Goal: Find specific page/section: Find specific page/section

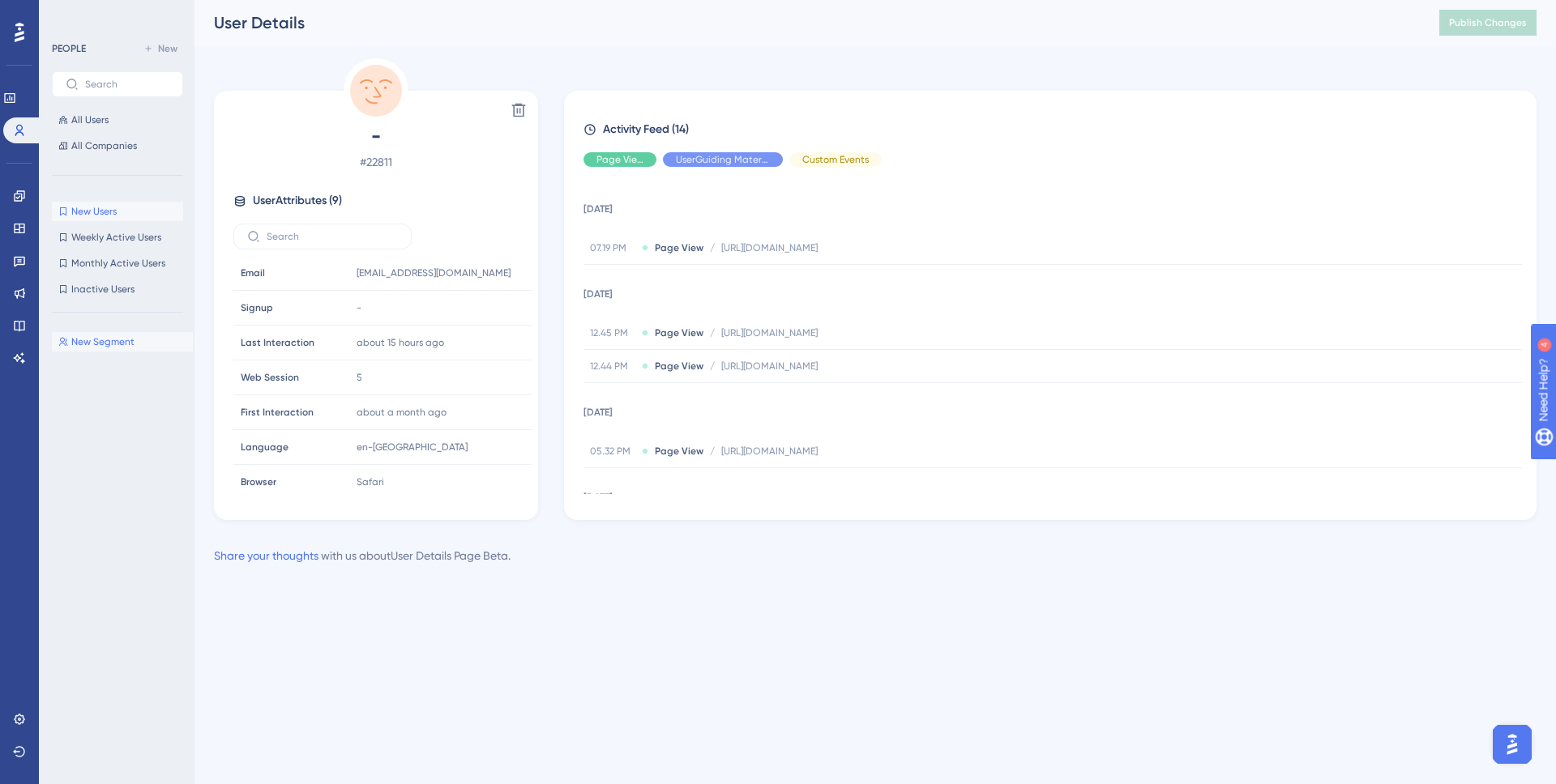
click at [93, 207] on span "New Users" at bounding box center [94, 211] width 45 height 13
click at [91, 120] on span "All Users" at bounding box center [90, 120] width 38 height 13
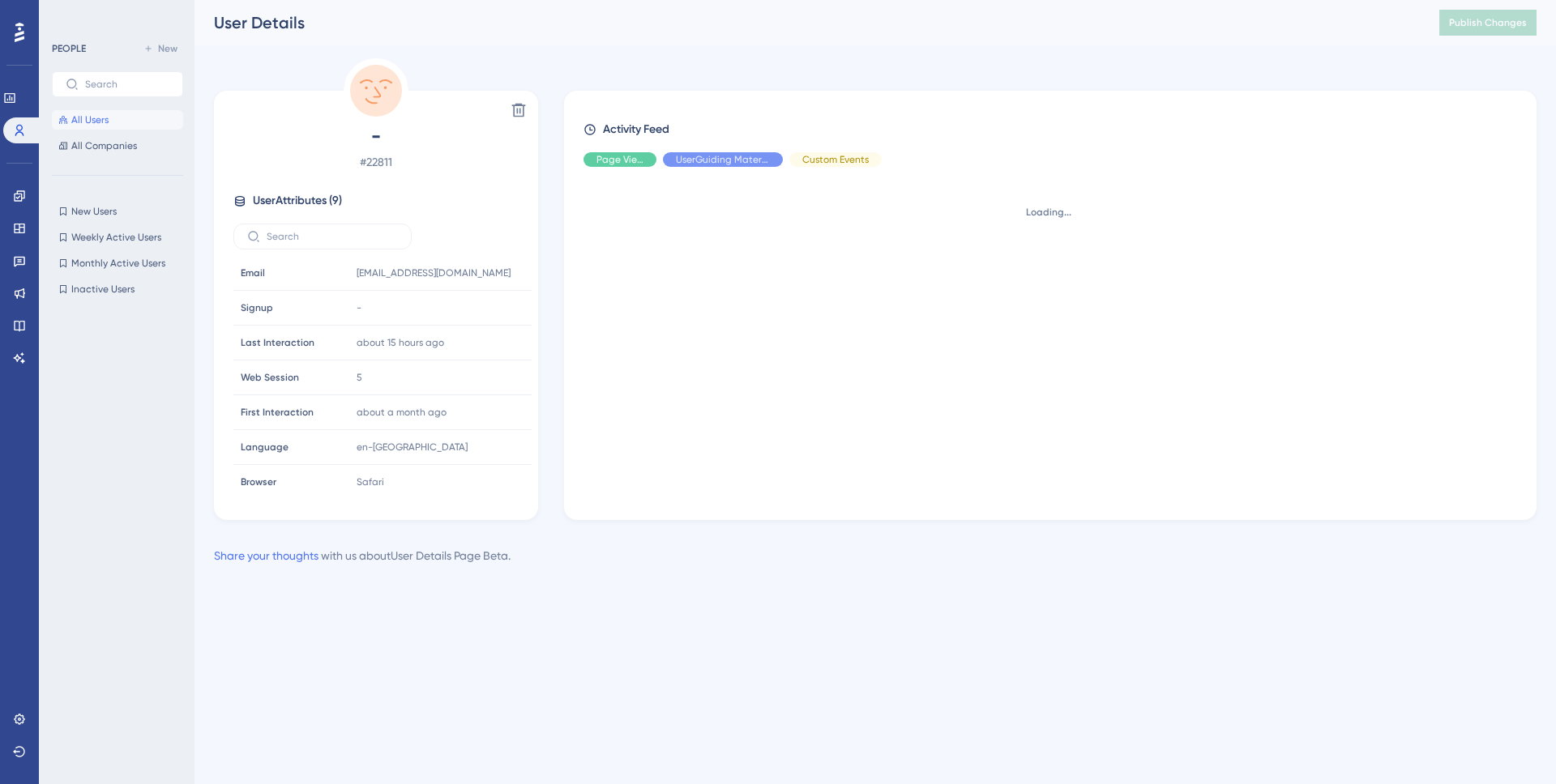
click at [93, 117] on span "All Users" at bounding box center [90, 120] width 38 height 13
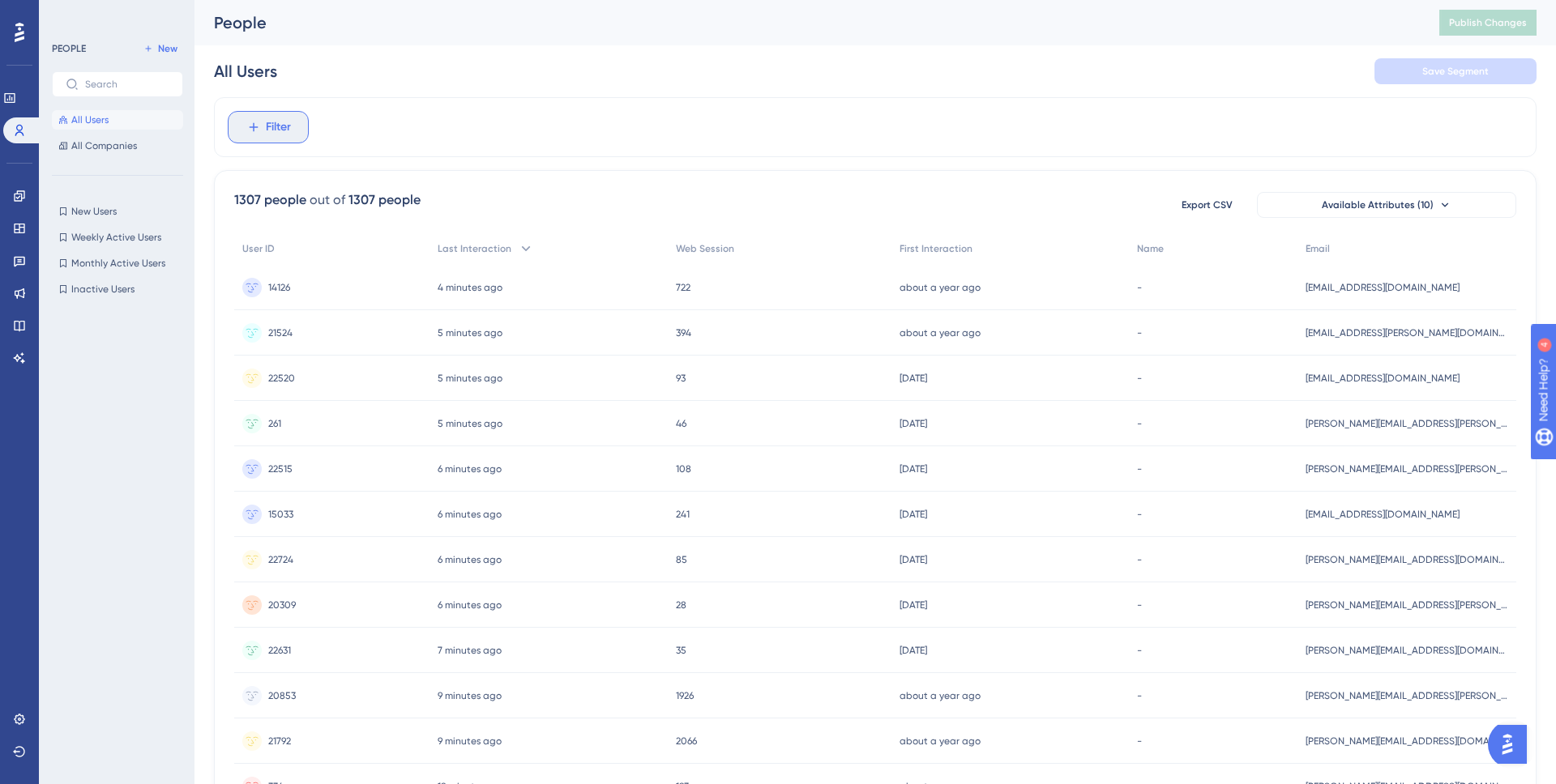
click at [280, 130] on span "Filter" at bounding box center [278, 127] width 25 height 20
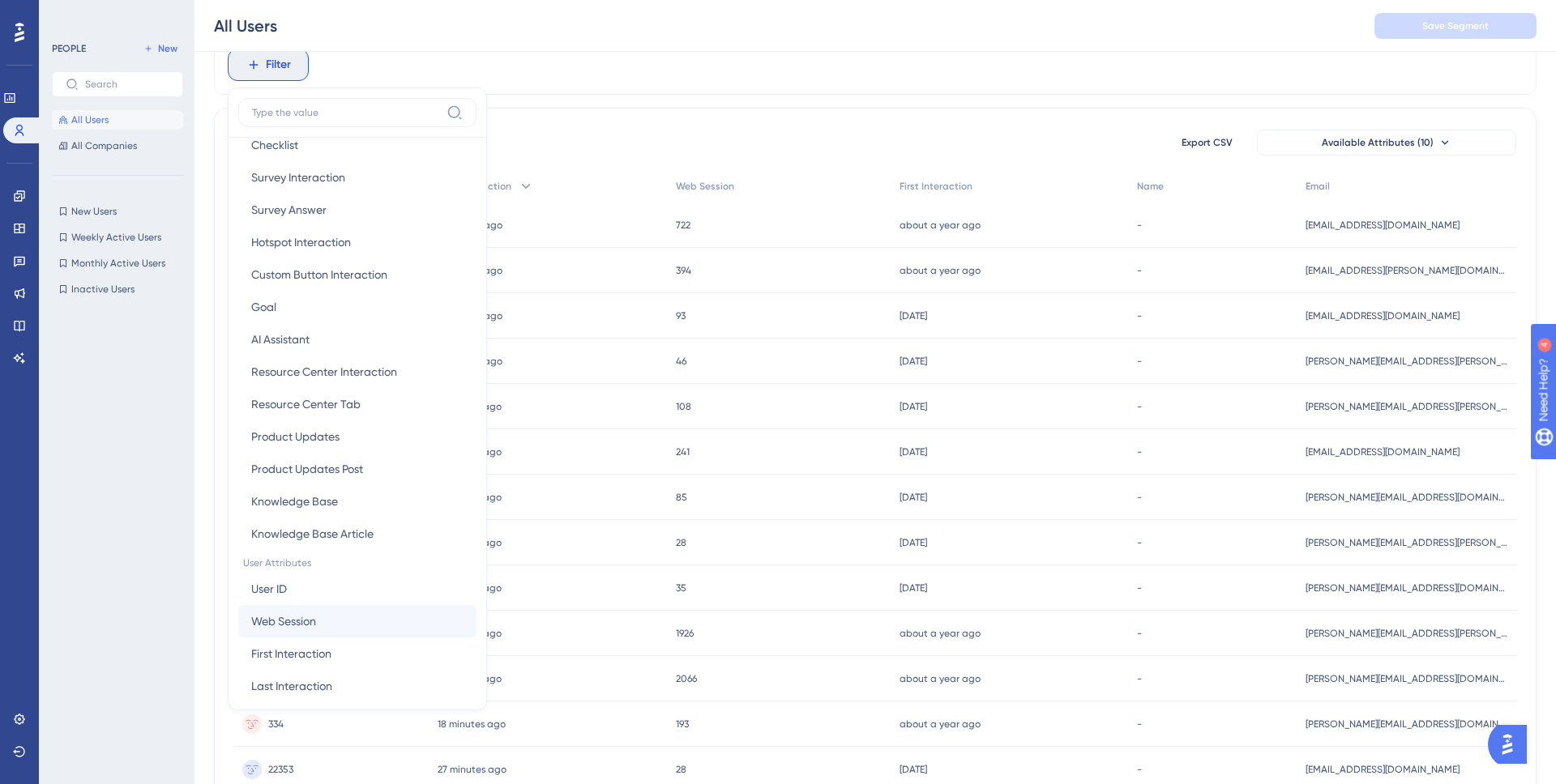
scroll to position [439, 0]
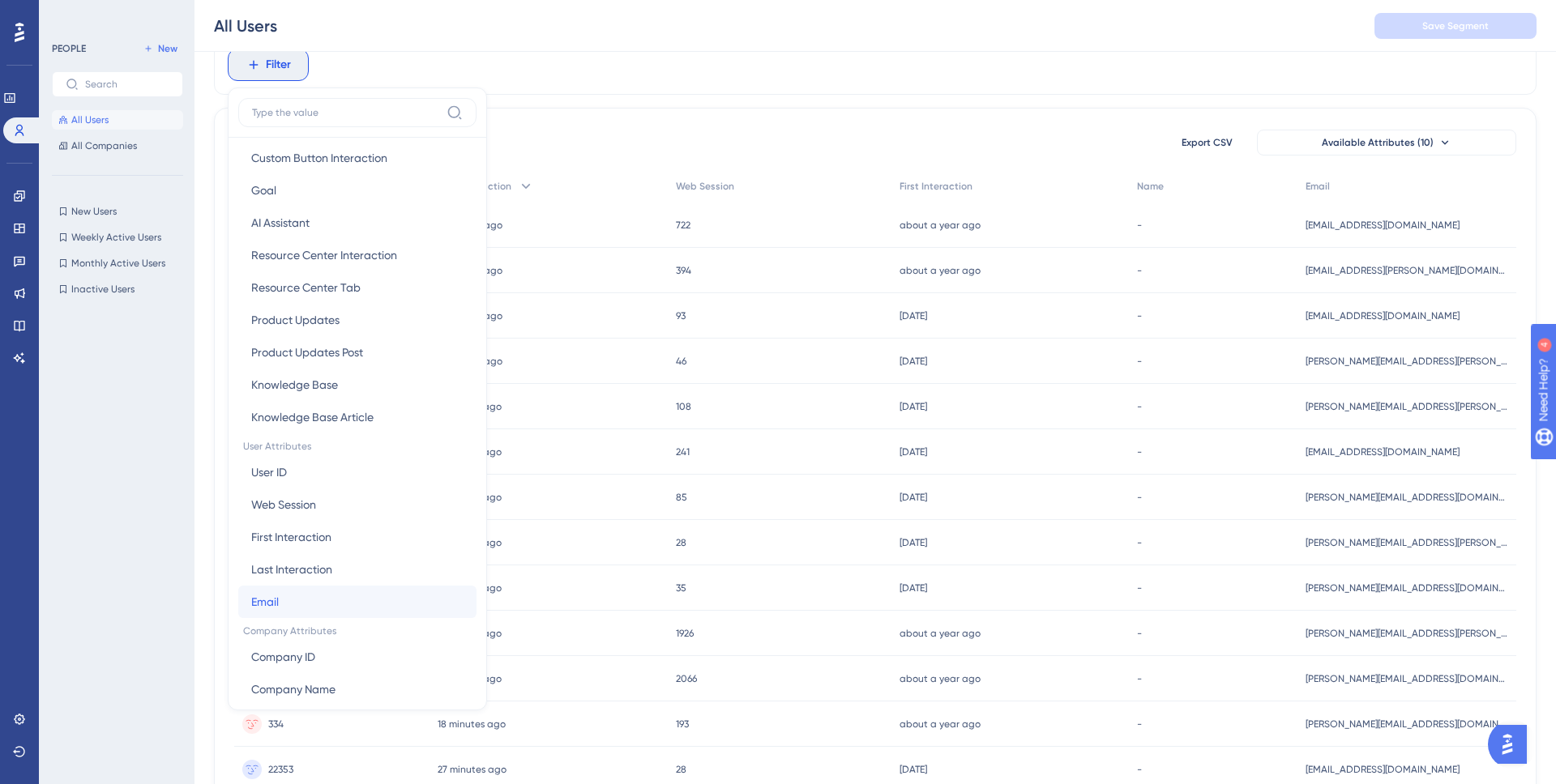
click at [316, 594] on button "Email Email" at bounding box center [358, 602] width 239 height 33
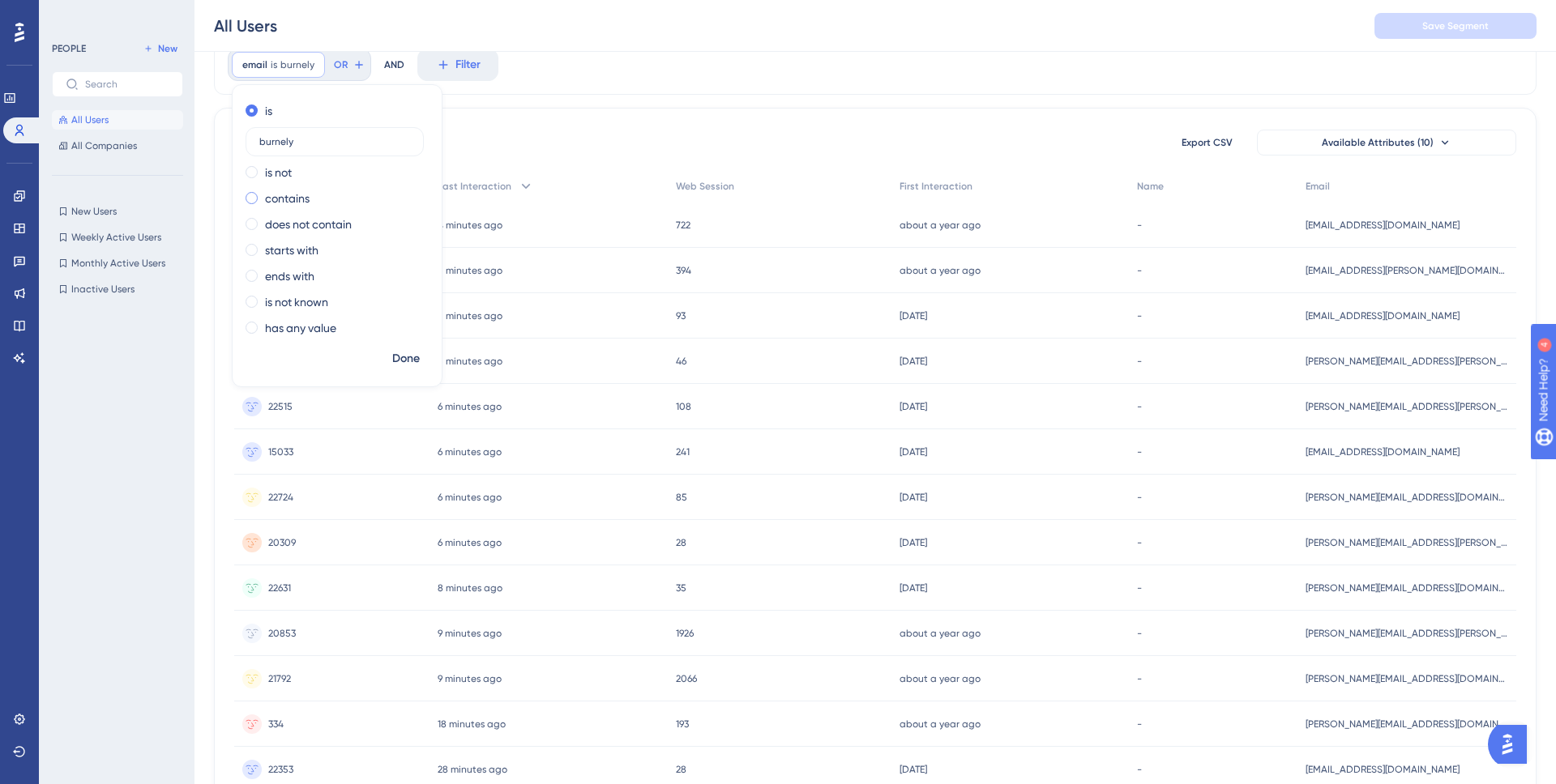
type input "burnely"
click at [300, 201] on label "contains" at bounding box center [286, 198] width 44 height 20
click at [406, 361] on span "Done" at bounding box center [406, 359] width 27 height 20
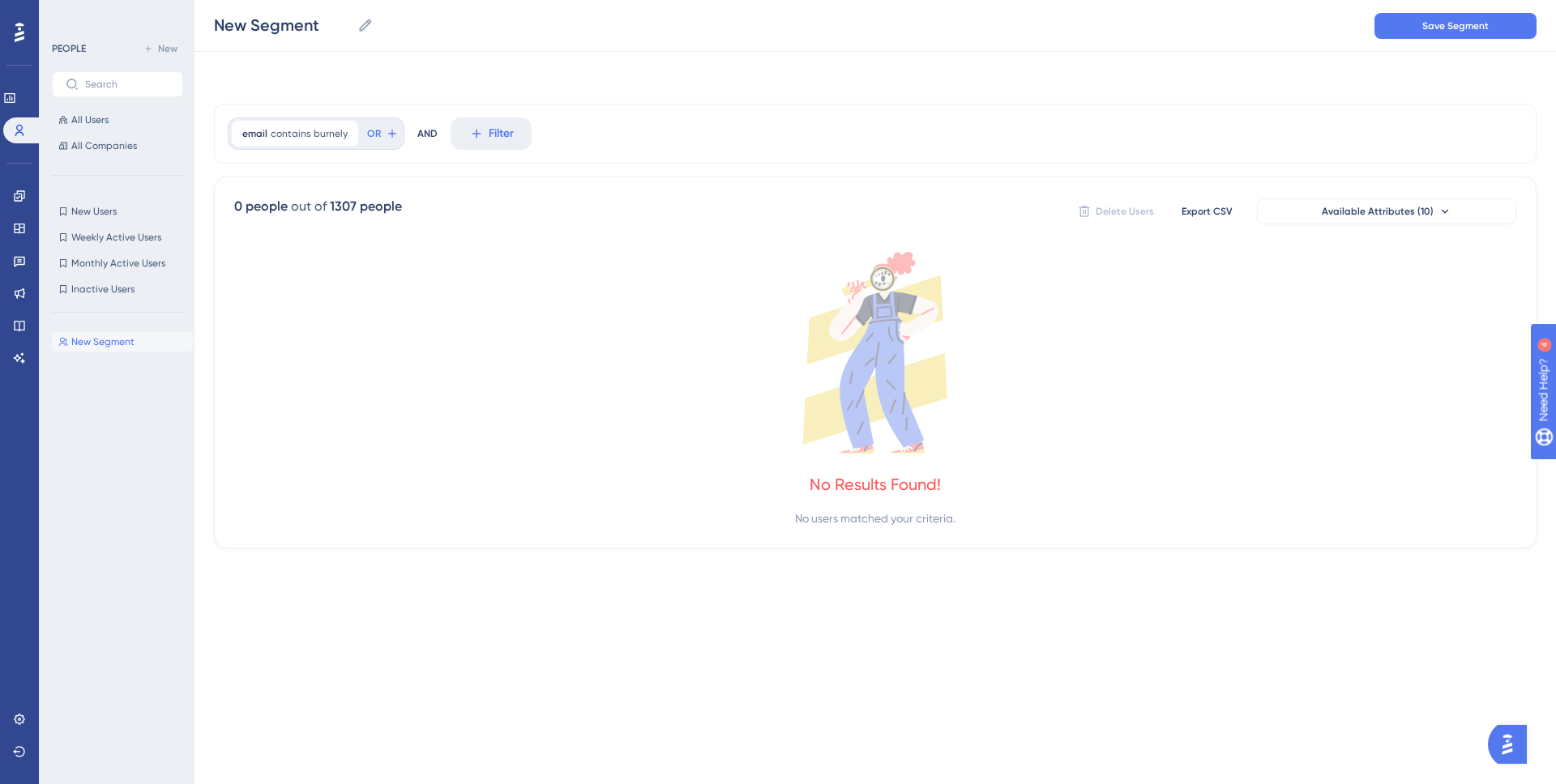
scroll to position [0, 0]
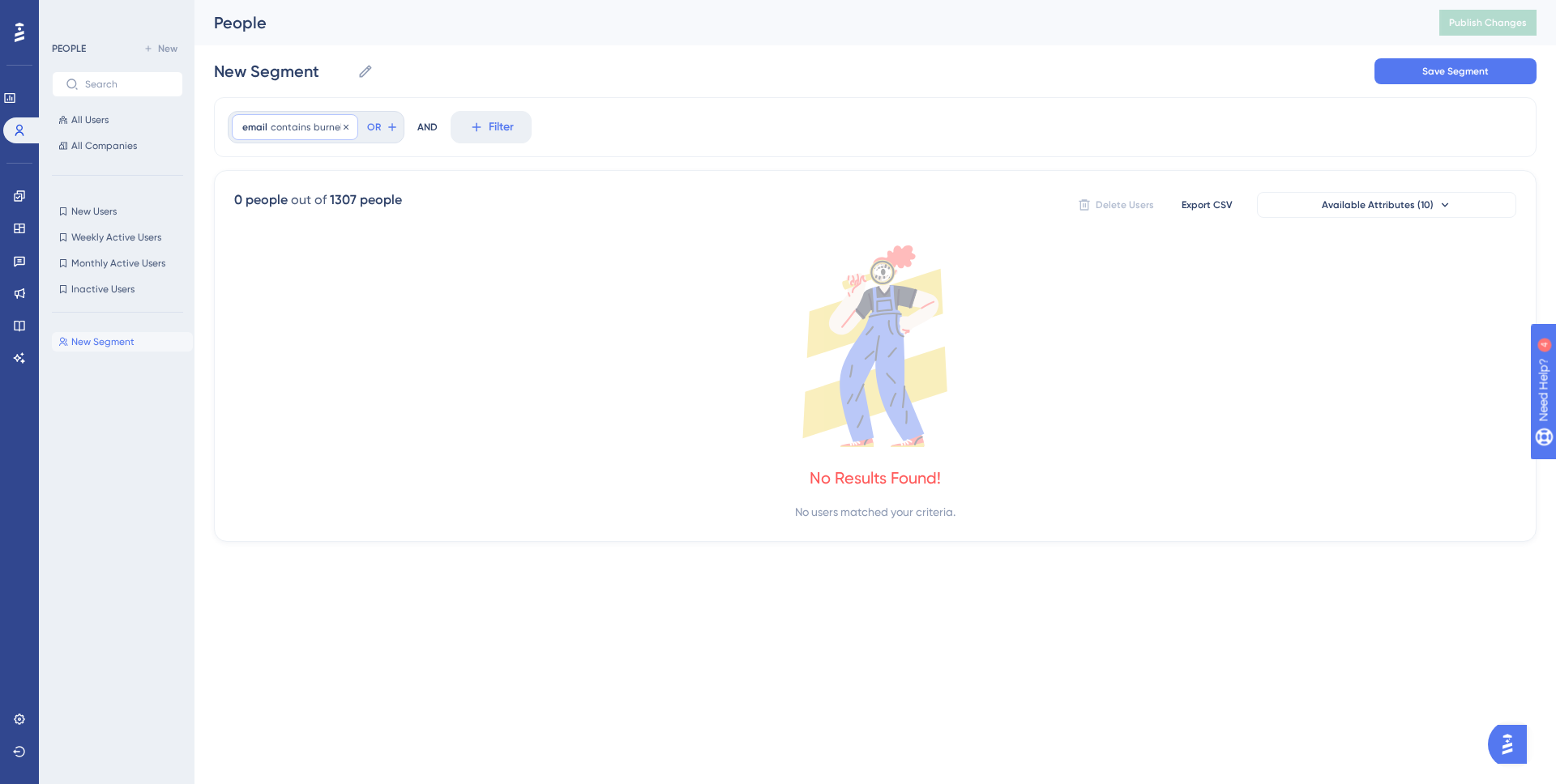
click at [322, 127] on span "burnely" at bounding box center [331, 128] width 34 height 13
click at [285, 254] on input "burnely" at bounding box center [334, 256] width 150 height 11
type input "burnley"
click at [414, 423] on span "Done" at bounding box center [406, 421] width 27 height 20
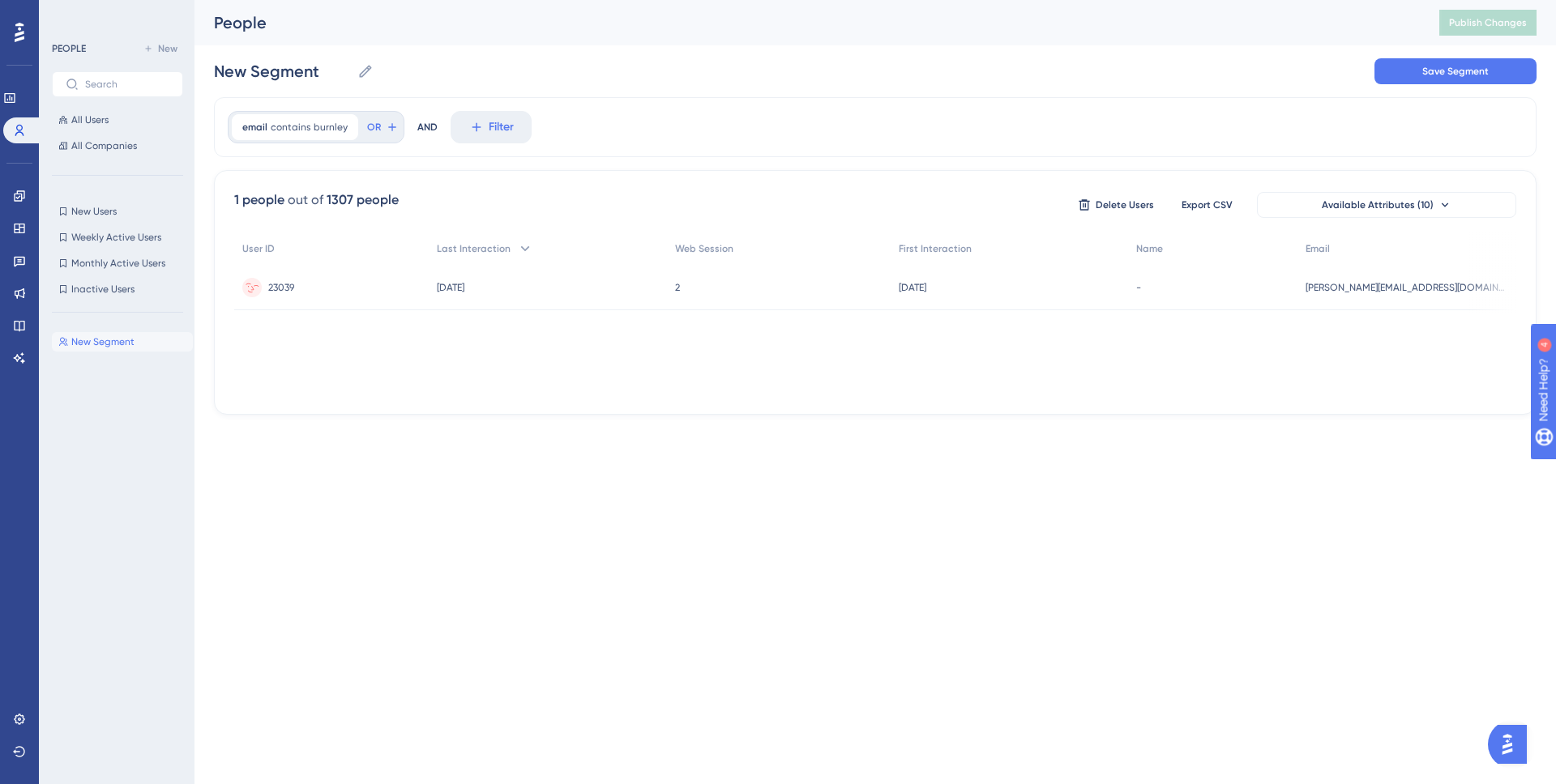
click at [352, 296] on div "23039 23039" at bounding box center [331, 287] width 194 height 45
